Goal: Browse casually

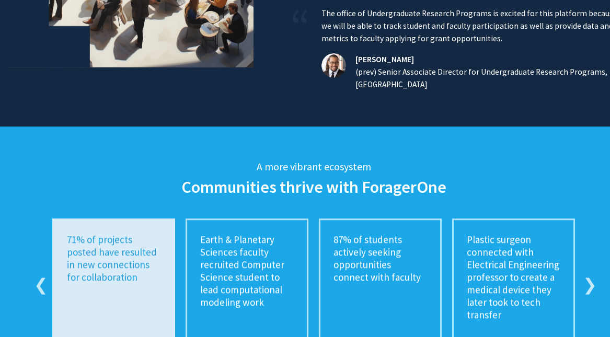
scroll to position [1814, 0]
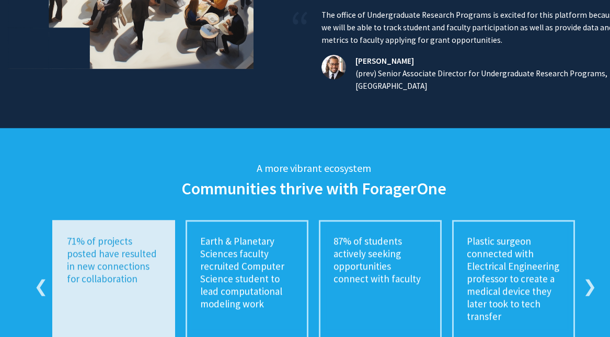
click at [360, 276] on div "87% of students actively seeking opportunities connect with faculty" at bounding box center [380, 281] width 123 height 123
click at [365, 263] on p "87% of students actively seeking opportunities connect with faculty" at bounding box center [381, 260] width 94 height 50
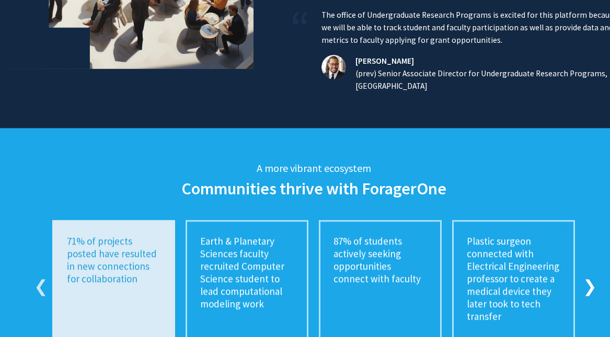
click at [587, 279] on button "Next" at bounding box center [588, 281] width 10 height 10
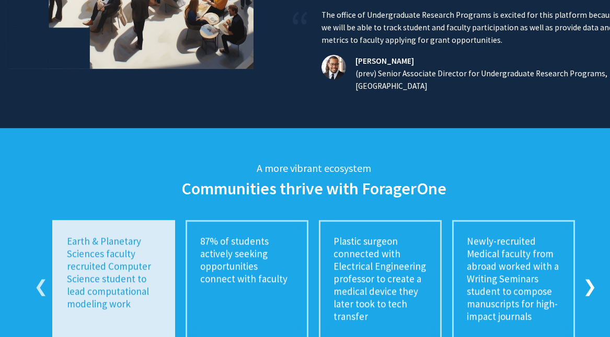
click at [586, 278] on button "Next" at bounding box center [588, 281] width 10 height 10
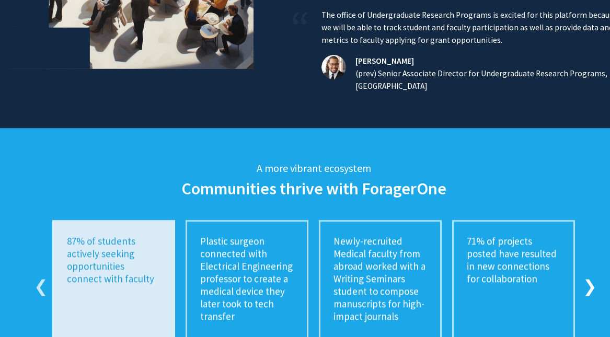
click at [586, 278] on button "Next" at bounding box center [588, 281] width 10 height 10
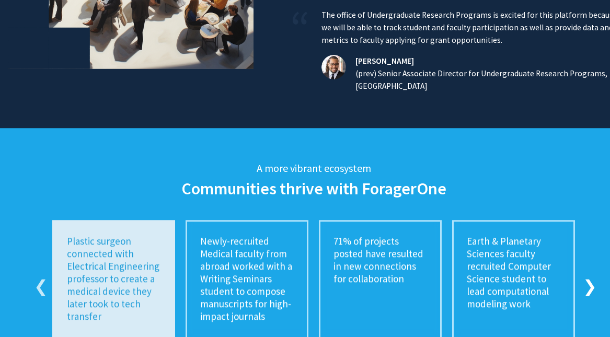
click at [586, 278] on button "Next" at bounding box center [588, 281] width 10 height 10
click at [586, 276] on button "Next" at bounding box center [588, 281] width 10 height 10
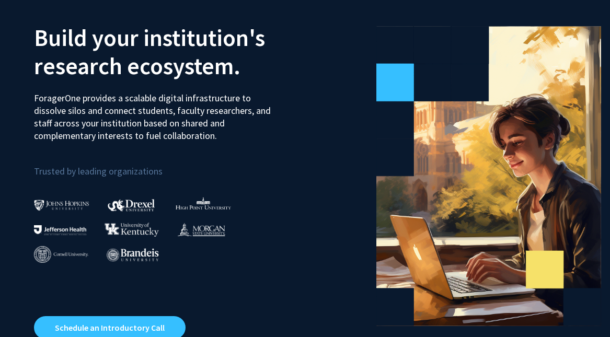
scroll to position [0, 0]
